Goal: Navigation & Orientation: Find specific page/section

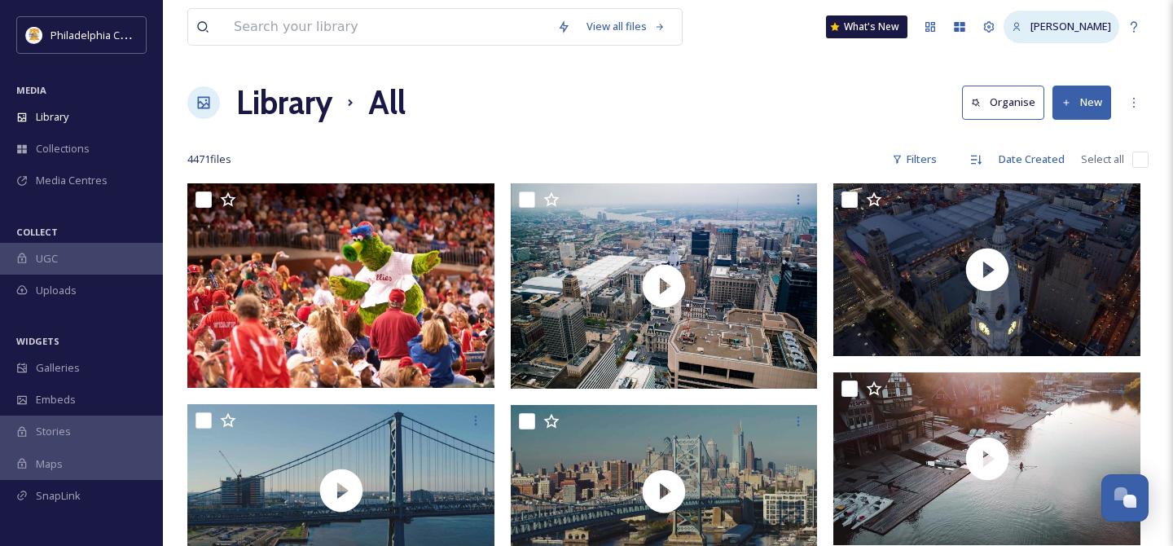
click at [1022, 27] on icon at bounding box center [1017, 27] width 11 height 11
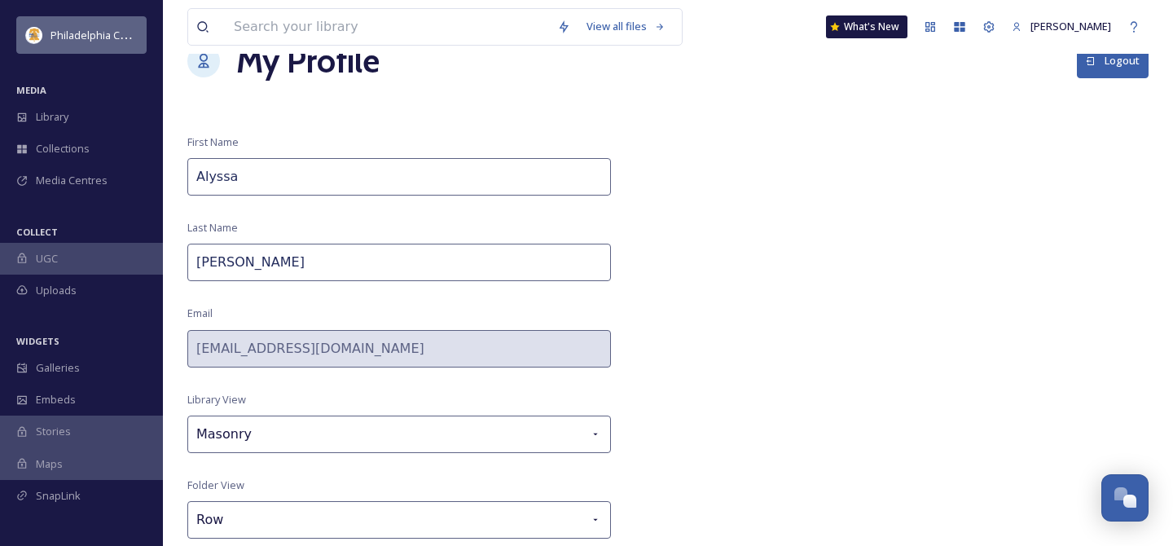
click at [95, 33] on span "Philadelphia Convention & Visitors Bureau" at bounding box center [154, 34] width 206 height 15
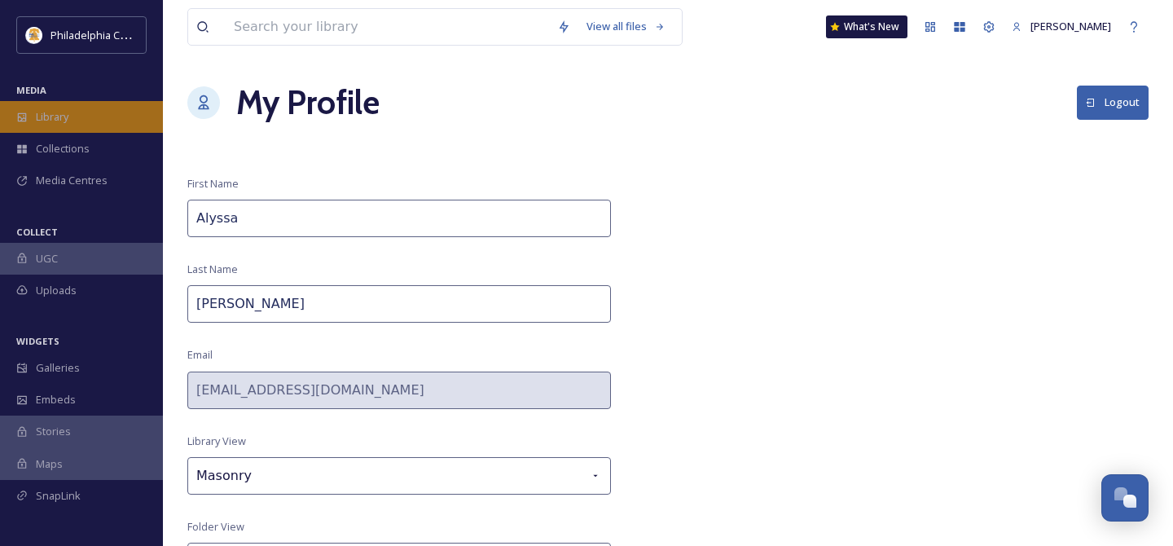
click at [60, 115] on span "Library" at bounding box center [52, 116] width 33 height 15
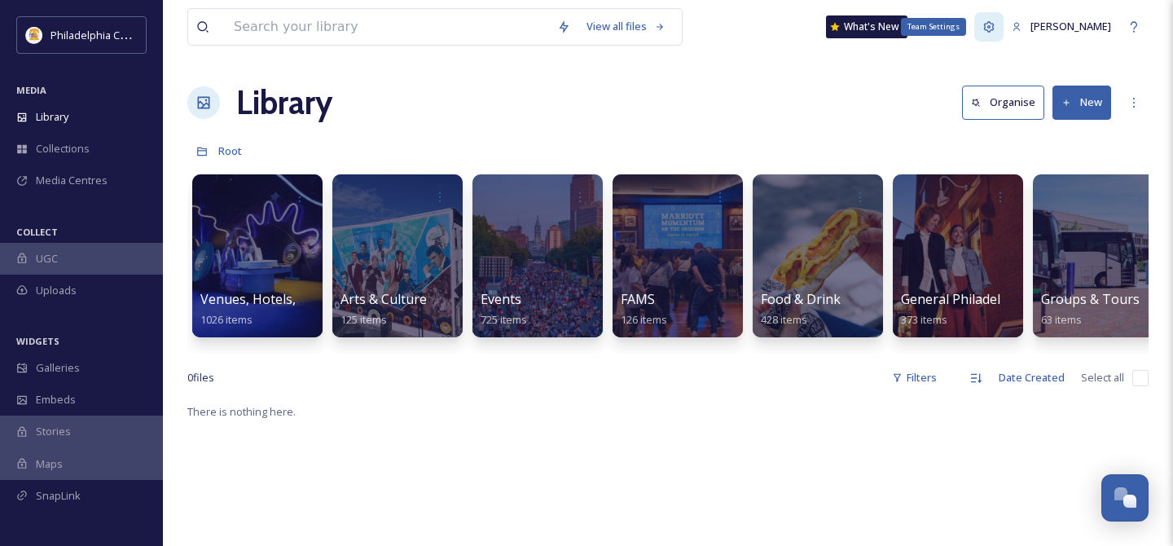
click at [994, 26] on icon at bounding box center [989, 26] width 13 height 13
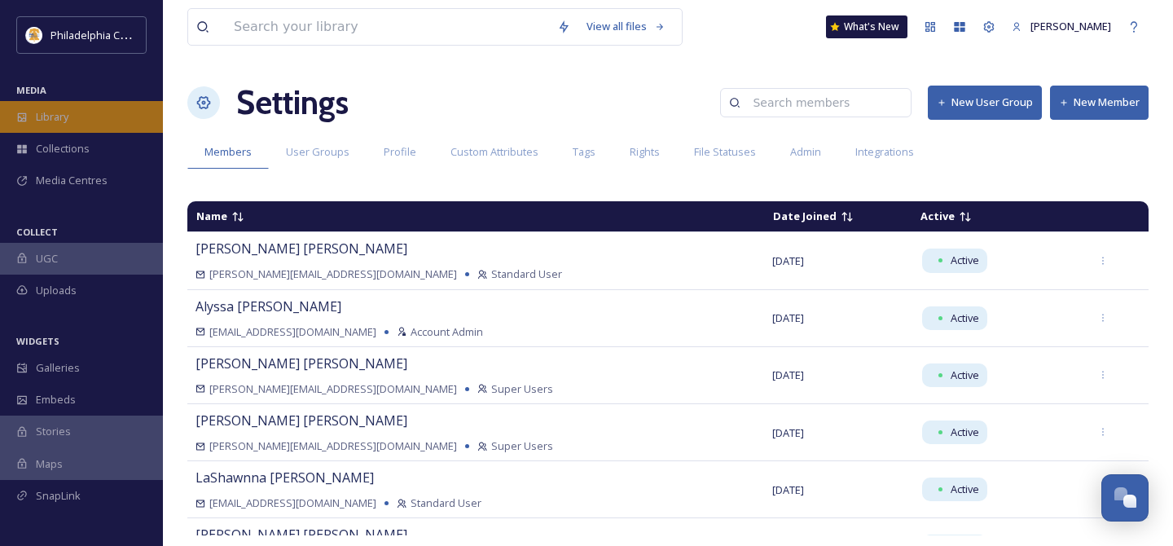
click at [98, 122] on div "Library" at bounding box center [81, 117] width 163 height 32
